Goal: Task Accomplishment & Management: Use online tool/utility

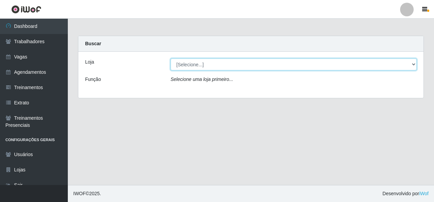
click at [372, 62] on select "[Selecione...] Rede Econômico - Malvinas Rede Econômico - Prata" at bounding box center [294, 64] width 246 height 12
select select "194"
click at [171, 58] on select "[Selecione...] Rede Econômico - Malvinas Rede Econômico - Prata" at bounding box center [294, 64] width 246 height 12
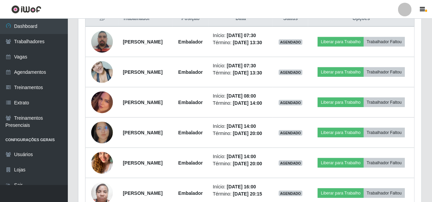
scroll to position [271, 0]
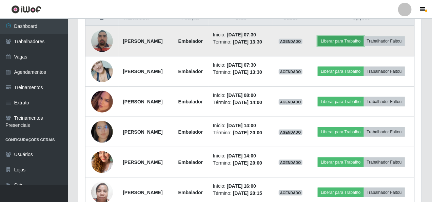
click at [357, 36] on button "Liberar para Trabalho" at bounding box center [341, 40] width 46 height 9
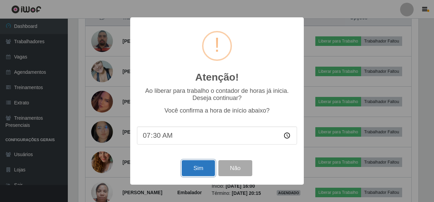
click at [192, 170] on button "Sim" at bounding box center [198, 168] width 33 height 16
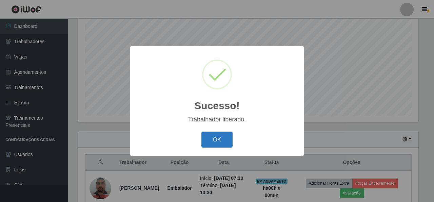
click at [221, 138] on button "OK" at bounding box center [218, 139] width 32 height 16
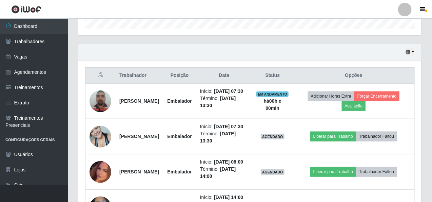
scroll to position [229, 0]
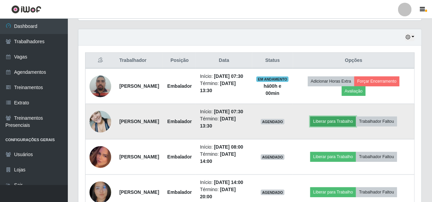
click at [341, 126] on button "Liberar para Trabalho" at bounding box center [333, 120] width 46 height 9
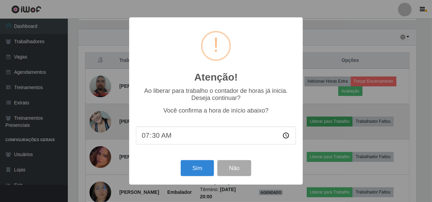
scroll to position [141, 341]
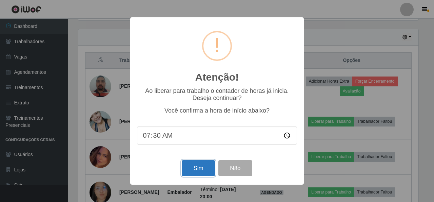
click at [197, 167] on button "Sim" at bounding box center [198, 168] width 33 height 16
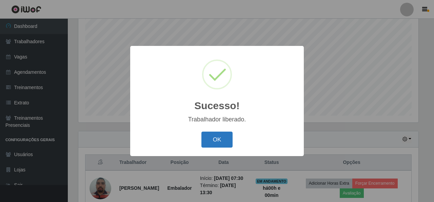
click at [213, 137] on button "OK" at bounding box center [218, 139] width 32 height 16
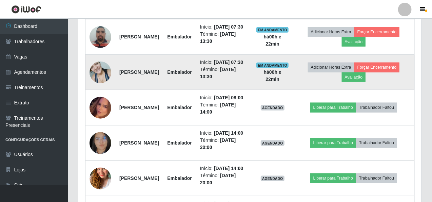
scroll to position [280, 0]
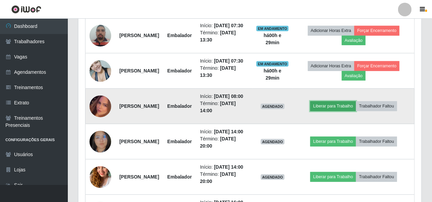
click at [356, 111] on button "Liberar para Trabalho" at bounding box center [333, 105] width 46 height 9
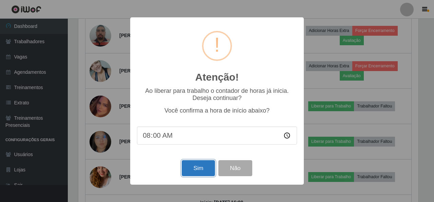
click at [208, 164] on button "Sim" at bounding box center [198, 168] width 33 height 16
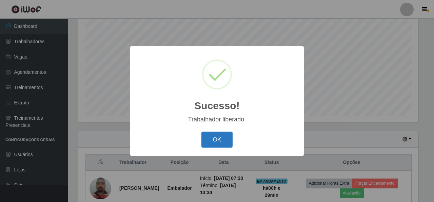
click at [217, 138] on button "OK" at bounding box center [218, 139] width 32 height 16
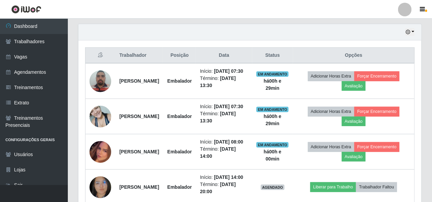
scroll to position [263, 0]
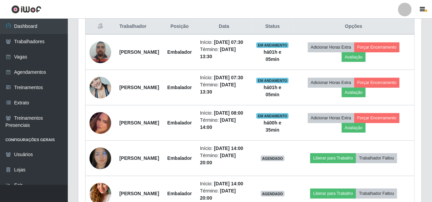
drag, startPoint x: 223, startPoint y: 138, endPoint x: 316, endPoint y: 214, distance: 120.6
